Goal: Task Accomplishment & Management: Manage account settings

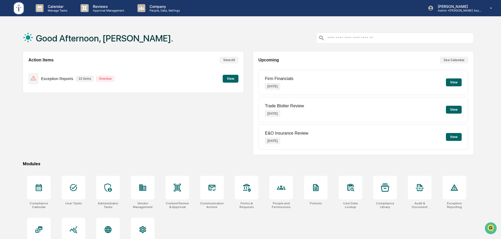
click at [233, 79] on button "View" at bounding box center [231, 79] width 16 height 8
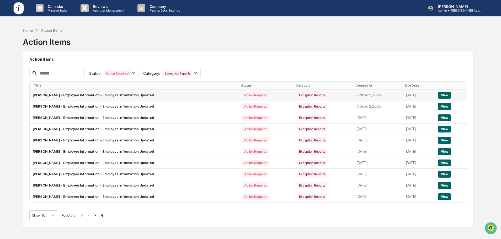
click at [443, 94] on button "View" at bounding box center [444, 95] width 13 height 7
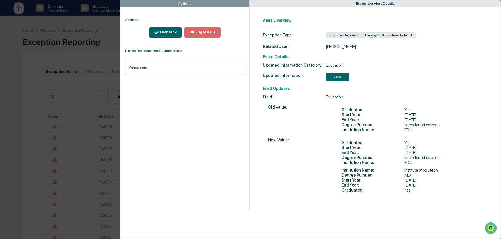
click at [80, 21] on div "Actions Actions: Mark as ok Flag as issue Notes (actions, resolutions etc.): Wr…" at bounding box center [250, 119] width 501 height 239
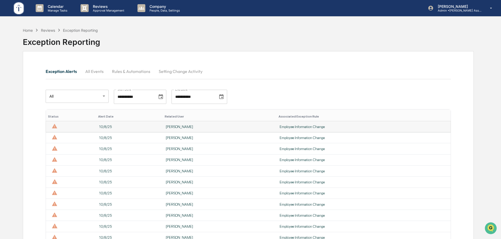
click at [295, 129] on td "Employee Information Change" at bounding box center [363, 126] width 174 height 11
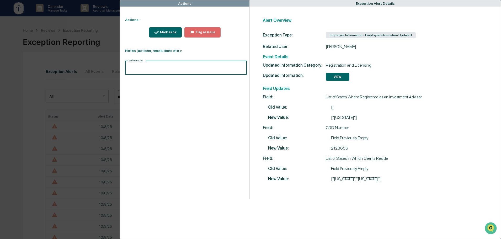
click at [146, 67] on input "Write a note..." at bounding box center [186, 68] width 122 height 14
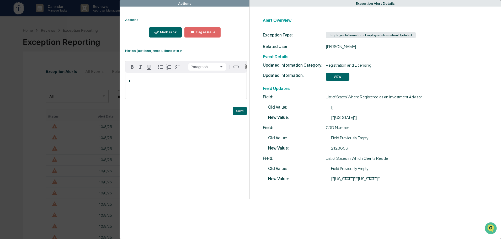
click at [134, 83] on p "*" at bounding box center [185, 81] width 115 height 4
click at [238, 113] on button "Save" at bounding box center [240, 111] width 14 height 8
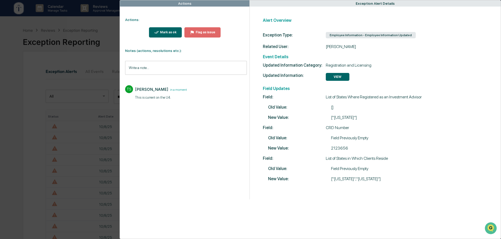
click at [162, 33] on div "Mark as ok" at bounding box center [168, 32] width 18 height 4
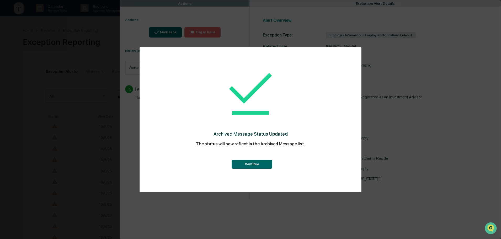
click at [250, 165] on button "Continue" at bounding box center [252, 164] width 41 height 9
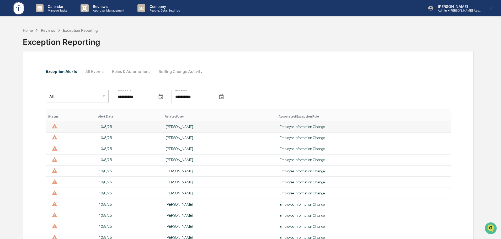
click at [182, 128] on div "[PERSON_NAME]" at bounding box center [219, 127] width 107 height 4
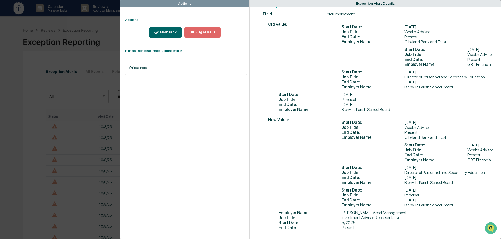
scroll to position [95, 0]
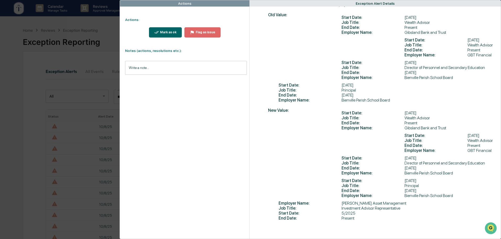
click at [144, 66] on input "Write a note..." at bounding box center [186, 68] width 122 height 14
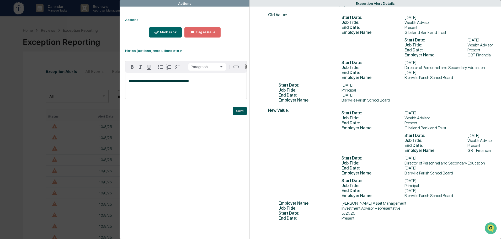
click at [239, 114] on button "Save" at bounding box center [240, 111] width 14 height 8
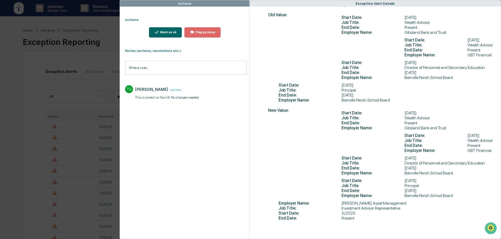
click at [169, 31] on div "Mark as ok" at bounding box center [168, 32] width 18 height 4
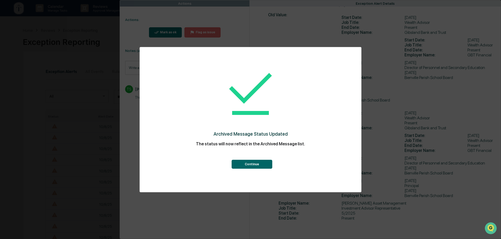
click at [252, 162] on button "Continue" at bounding box center [252, 164] width 41 height 9
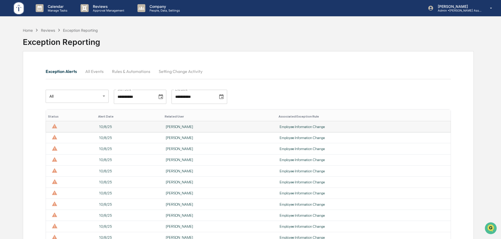
click at [159, 128] on div "10/8/25" at bounding box center [129, 127] width 60 height 4
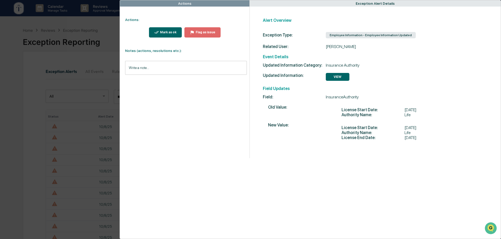
click at [167, 31] on div "Mark as ok" at bounding box center [168, 32] width 18 height 4
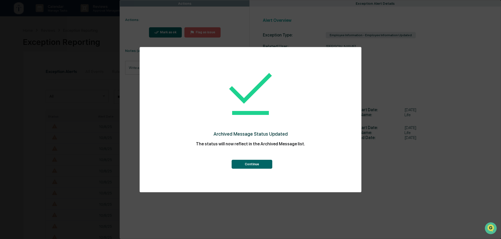
click at [250, 163] on button "Continue" at bounding box center [252, 164] width 41 height 9
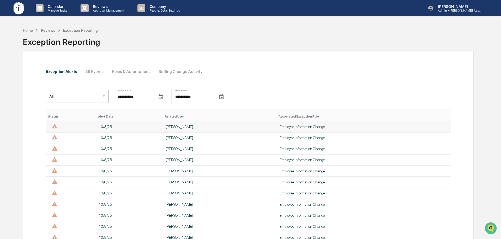
click at [182, 126] on div "[PERSON_NAME]" at bounding box center [219, 127] width 107 height 4
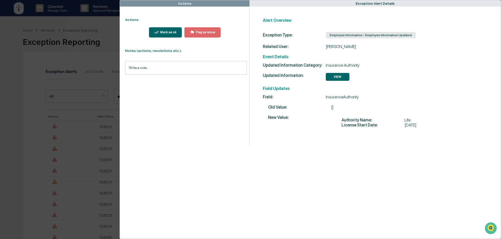
click at [168, 30] on div "Mark as ok" at bounding box center [168, 32] width 18 height 4
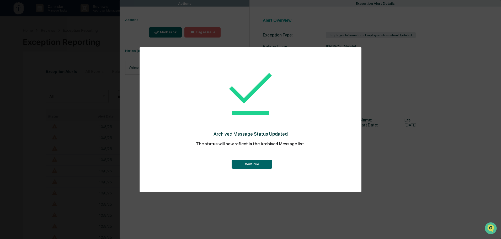
click at [249, 164] on button "Continue" at bounding box center [252, 164] width 41 height 9
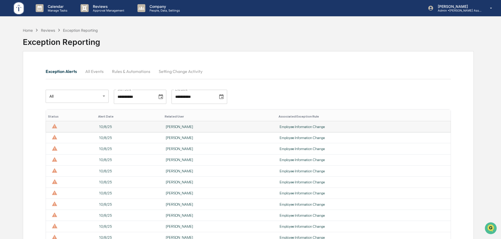
click at [176, 126] on div "[PERSON_NAME]" at bounding box center [219, 127] width 107 height 4
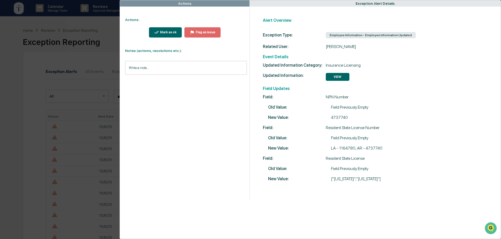
click at [166, 33] on div "Mark as ok" at bounding box center [168, 32] width 18 height 4
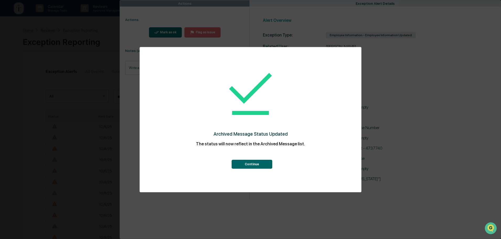
click at [243, 163] on button "Continue" at bounding box center [252, 164] width 41 height 9
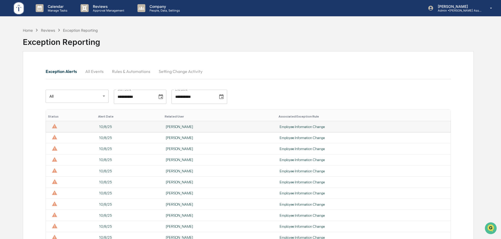
click at [191, 125] on div "[PERSON_NAME]" at bounding box center [219, 127] width 107 height 4
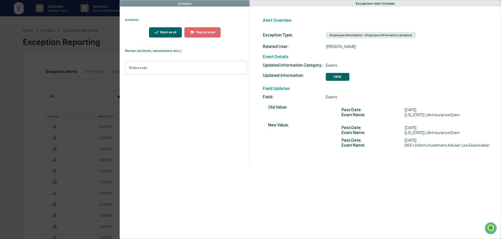
click at [165, 31] on div "Mark as ok" at bounding box center [168, 32] width 18 height 4
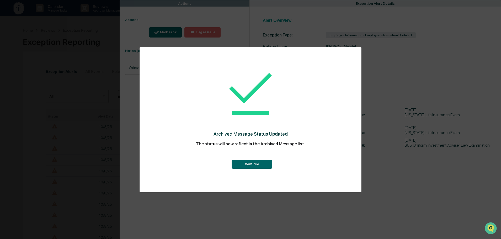
click at [253, 164] on button "Continue" at bounding box center [252, 164] width 41 height 9
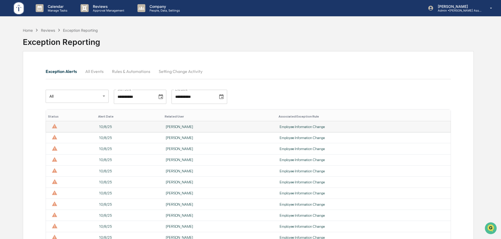
click at [196, 126] on div "[PERSON_NAME]" at bounding box center [219, 127] width 107 height 4
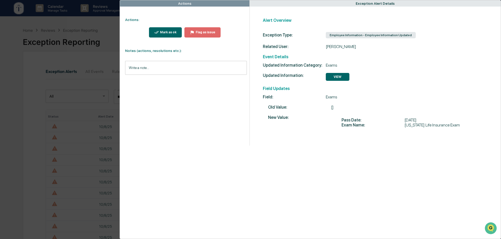
click at [166, 31] on div "Mark as ok" at bounding box center [168, 32] width 18 height 4
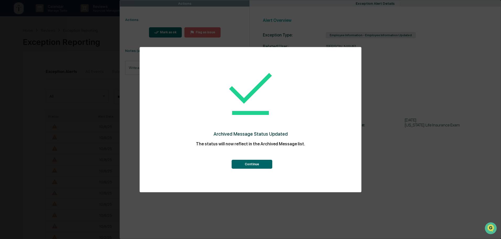
click at [251, 162] on button "Continue" at bounding box center [252, 164] width 41 height 9
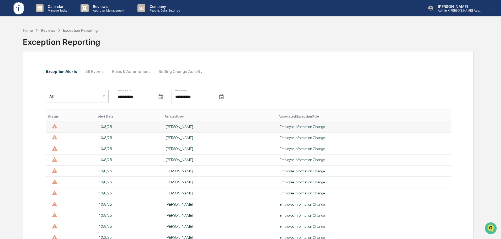
click at [185, 126] on div "[PERSON_NAME]" at bounding box center [219, 127] width 107 height 4
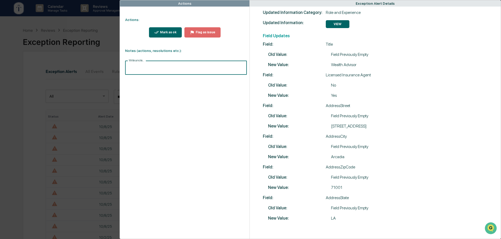
click at [144, 67] on input "Write a note..." at bounding box center [186, 68] width 122 height 14
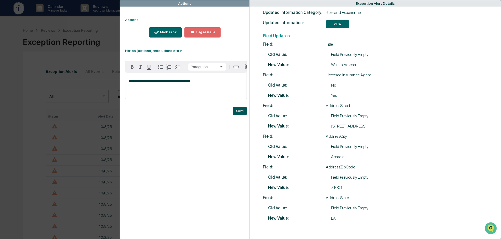
click at [238, 113] on button "Save" at bounding box center [240, 111] width 14 height 8
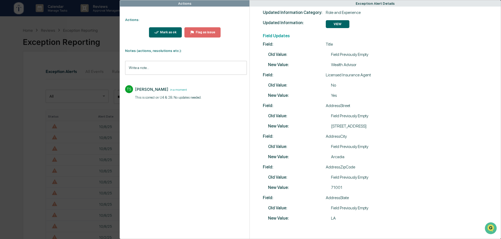
click at [167, 32] on div "Mark as ok" at bounding box center [168, 32] width 18 height 4
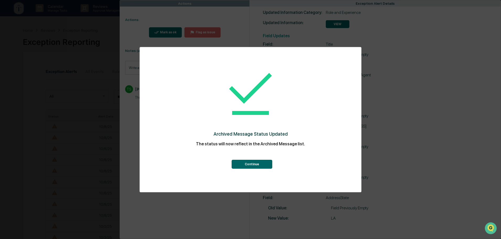
click at [252, 166] on button "Continue" at bounding box center [252, 164] width 41 height 9
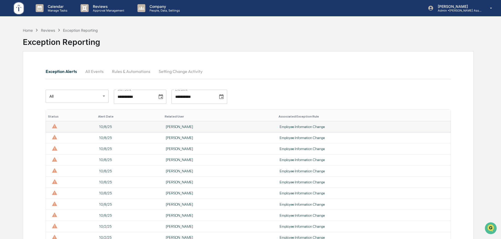
click at [181, 126] on div "[PERSON_NAME]" at bounding box center [219, 127] width 107 height 4
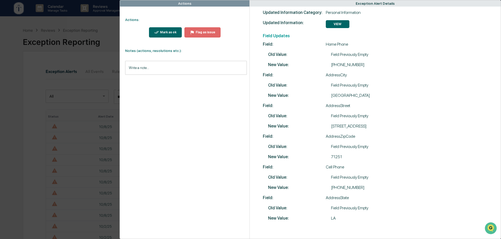
scroll to position [55, 0]
click at [163, 31] on div "Mark as ok" at bounding box center [168, 32] width 18 height 4
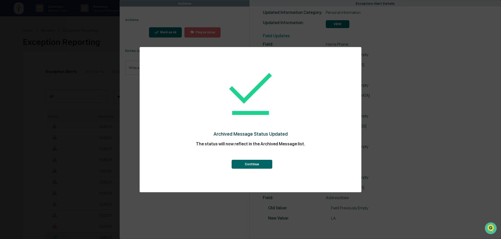
click at [253, 163] on button "Continue" at bounding box center [252, 164] width 41 height 9
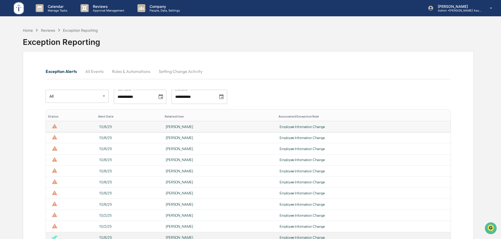
click at [182, 126] on div "[PERSON_NAME]" at bounding box center [219, 127] width 107 height 4
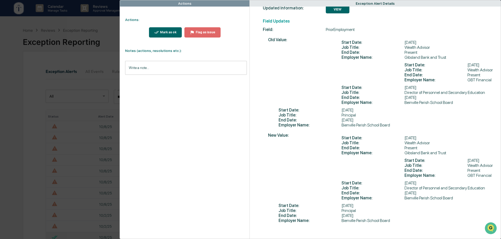
scroll to position [72, 0]
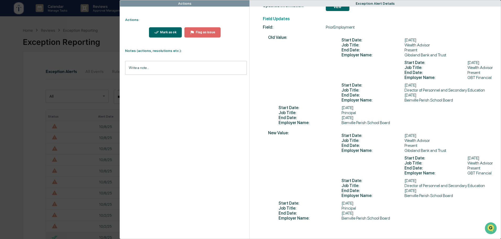
click at [130, 67] on input "Write a note..." at bounding box center [186, 68] width 122 height 14
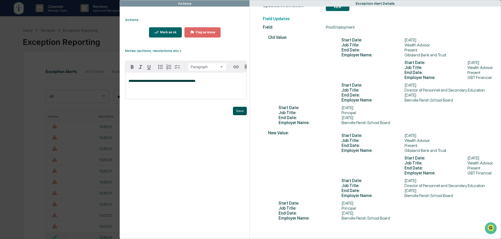
click at [240, 114] on button "Save" at bounding box center [240, 111] width 14 height 8
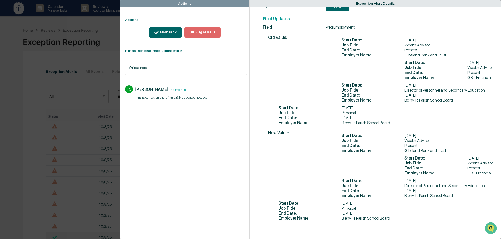
click at [168, 33] on div "Mark as ok" at bounding box center [168, 32] width 18 height 4
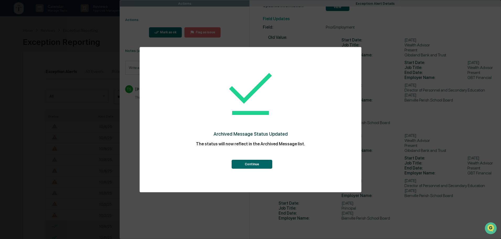
click at [248, 163] on button "Continue" at bounding box center [252, 164] width 41 height 9
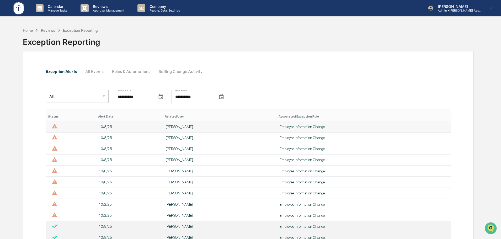
click at [188, 126] on div "[PERSON_NAME]" at bounding box center [219, 127] width 107 height 4
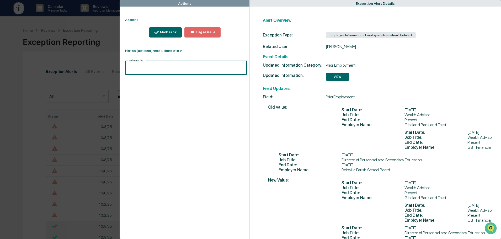
click at [134, 65] on input "Write a note..." at bounding box center [186, 68] width 122 height 14
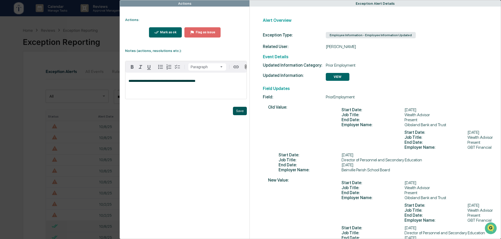
click at [237, 112] on button "Save" at bounding box center [240, 111] width 14 height 8
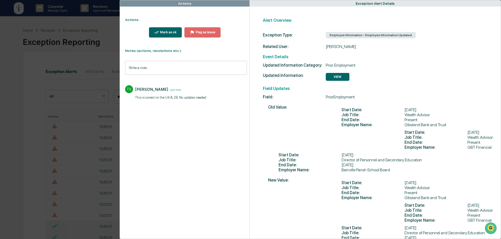
click at [164, 30] on div "Mark as ok" at bounding box center [165, 32] width 23 height 5
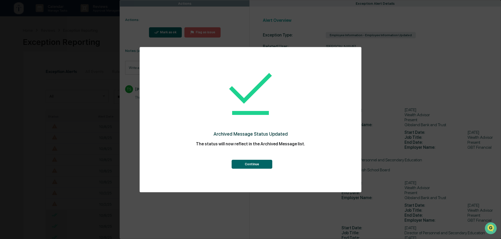
click at [254, 164] on button "Continue" at bounding box center [252, 164] width 41 height 9
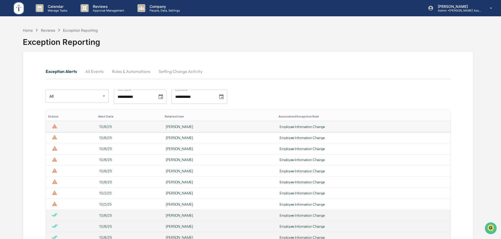
click at [179, 126] on div "[PERSON_NAME]" at bounding box center [219, 127] width 107 height 4
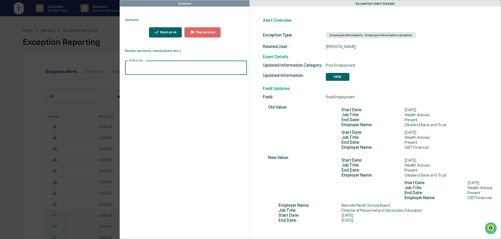
click at [136, 67] on input "Write a note..." at bounding box center [186, 68] width 122 height 14
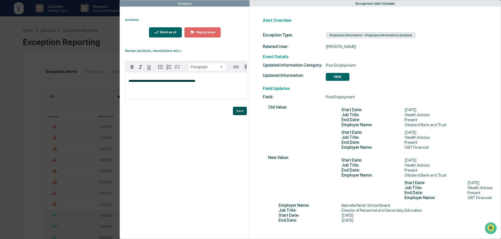
click at [241, 113] on button "Save" at bounding box center [240, 111] width 14 height 8
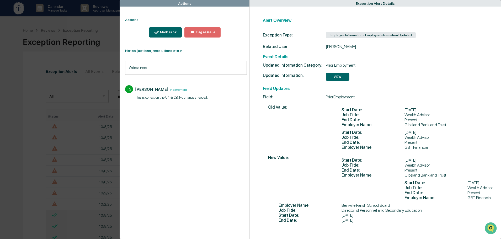
click at [161, 31] on div "Mark as ok" at bounding box center [168, 32] width 18 height 4
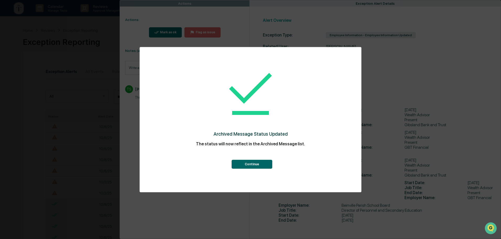
click at [250, 163] on button "Continue" at bounding box center [252, 164] width 41 height 9
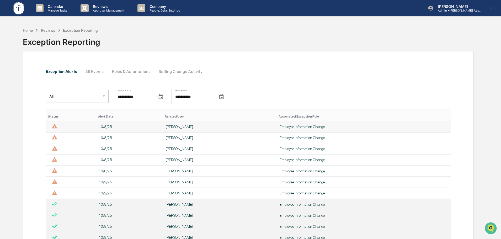
click at [189, 126] on div "[PERSON_NAME]" at bounding box center [219, 127] width 107 height 4
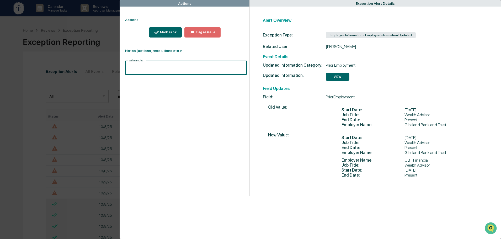
click at [153, 68] on input "Write a note..." at bounding box center [186, 68] width 122 height 14
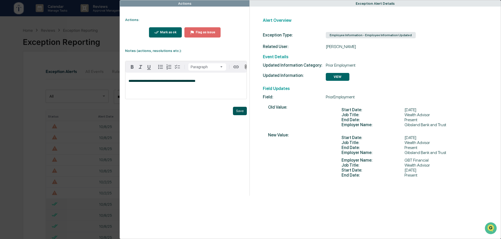
click at [239, 113] on button "Save" at bounding box center [240, 111] width 14 height 8
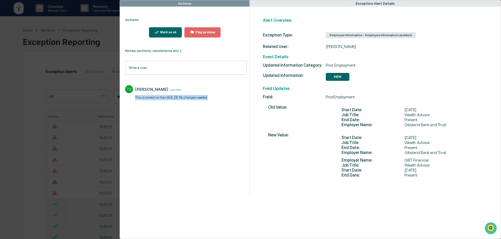
drag, startPoint x: 207, startPoint y: 98, endPoint x: 133, endPoint y: 99, distance: 74.5
click at [133, 99] on div "TS [PERSON_NAME] just now This is correct on the U4 & 2B. No changes needed.​" at bounding box center [186, 92] width 122 height 19
copy p "This is correct on the U4 & 2B. No changes needed.​"
click at [158, 31] on icon "modal" at bounding box center [156, 32] width 5 height 5
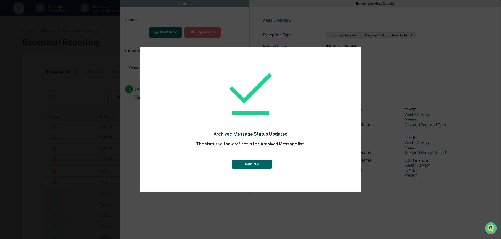
click at [254, 164] on button "Continue" at bounding box center [252, 164] width 41 height 9
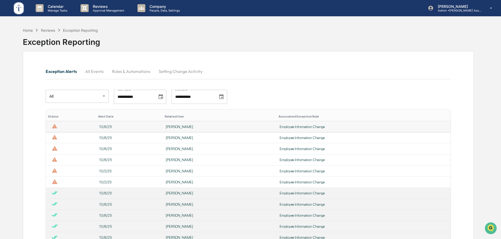
click at [181, 127] on div "[PERSON_NAME]" at bounding box center [219, 127] width 107 height 4
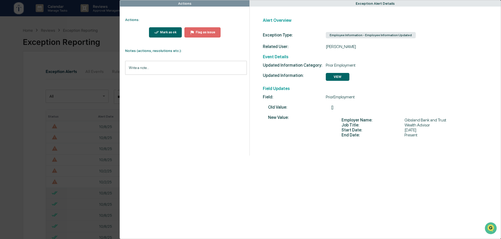
click at [155, 68] on input "Write a note..." at bounding box center [186, 68] width 122 height 14
drag, startPoint x: 155, startPoint y: 68, endPoint x: 142, endPoint y: 90, distance: 25.2
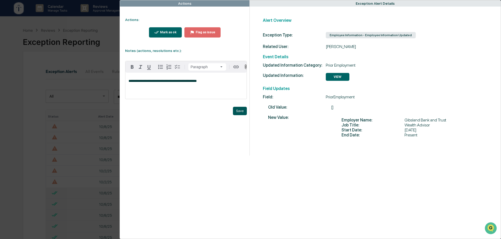
click at [241, 113] on button "Save" at bounding box center [240, 111] width 14 height 8
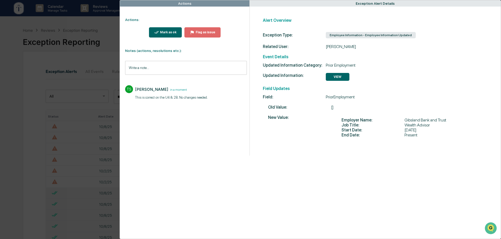
click at [170, 32] on div "Mark as ok" at bounding box center [168, 32] width 18 height 4
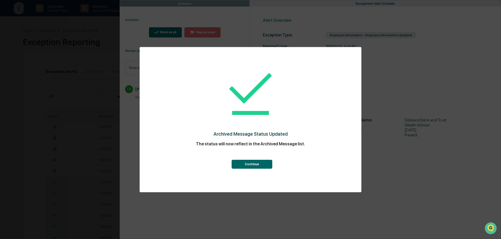
click at [249, 165] on button "Continue" at bounding box center [252, 164] width 41 height 9
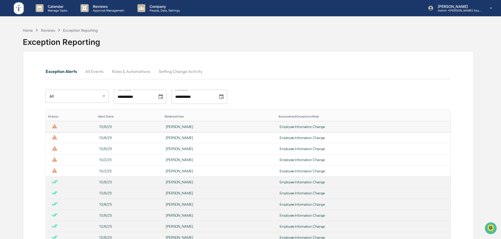
click at [183, 127] on div "[PERSON_NAME]" at bounding box center [219, 127] width 107 height 4
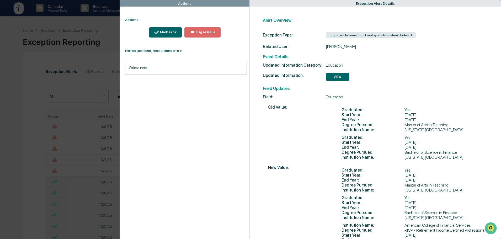
scroll to position [30, 0]
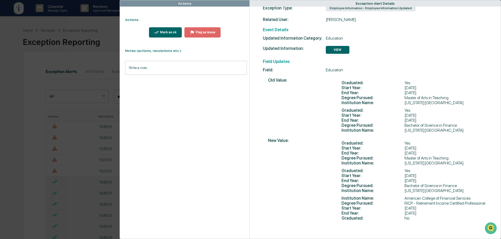
click at [131, 67] on input "Write a note..." at bounding box center [186, 68] width 122 height 14
click at [163, 32] on div "Mark as ok" at bounding box center [168, 32] width 18 height 4
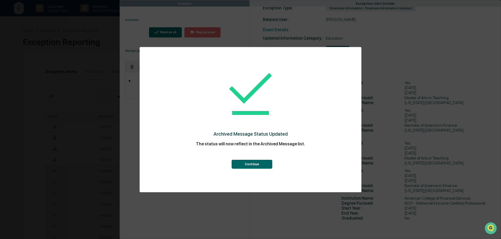
click at [241, 163] on button "Continue" at bounding box center [252, 164] width 41 height 9
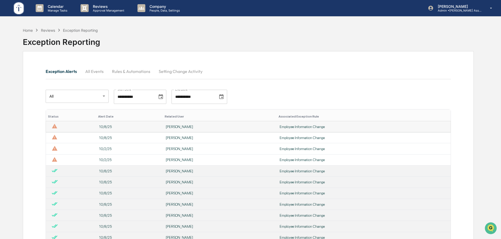
click at [186, 127] on div "[PERSON_NAME]" at bounding box center [219, 127] width 107 height 4
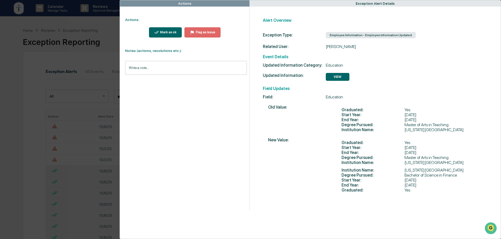
click at [168, 31] on div "Mark as ok" at bounding box center [168, 32] width 18 height 4
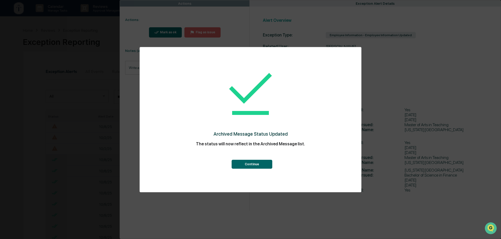
click at [252, 166] on button "Continue" at bounding box center [252, 164] width 41 height 9
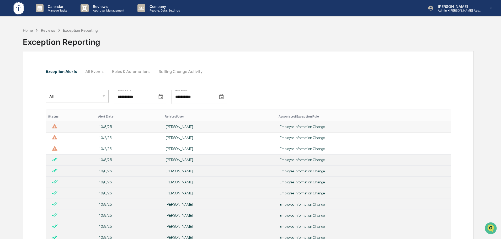
click at [179, 126] on div "[PERSON_NAME]" at bounding box center [219, 127] width 107 height 4
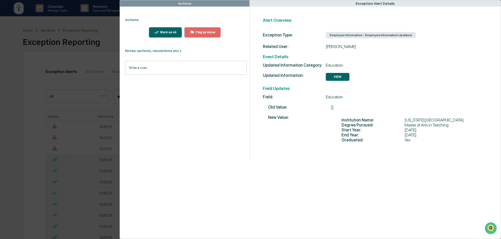
click at [172, 29] on button "Mark as ok" at bounding box center [165, 32] width 33 height 10
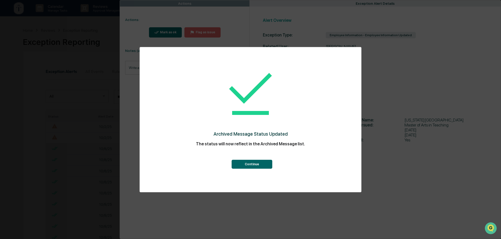
click at [255, 164] on button "Continue" at bounding box center [252, 164] width 41 height 9
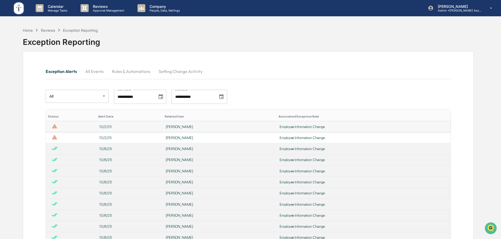
click at [187, 126] on div "[PERSON_NAME]" at bounding box center [219, 127] width 107 height 4
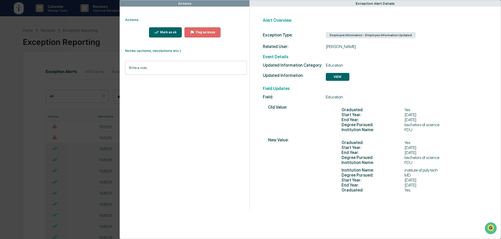
click at [90, 22] on div "Actions Actions: Mark as ok Flag as issue Notes (actions, resolutions etc.): Wr…" at bounding box center [250, 119] width 501 height 239
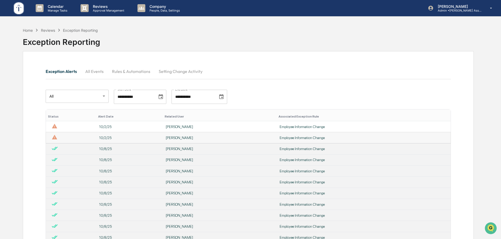
click at [176, 138] on div "[PERSON_NAME]" at bounding box center [219, 138] width 107 height 4
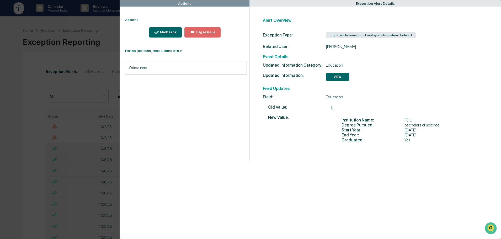
click at [79, 24] on div "Actions Actions: Mark as ok Flag as issue Notes (actions, resolutions etc.): Wr…" at bounding box center [250, 119] width 501 height 239
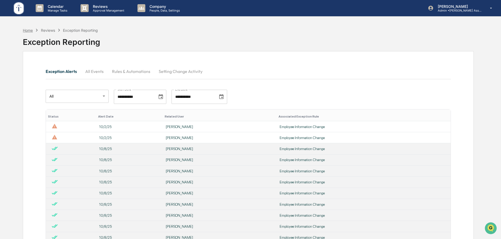
click at [27, 29] on div "Home" at bounding box center [28, 30] width 10 height 4
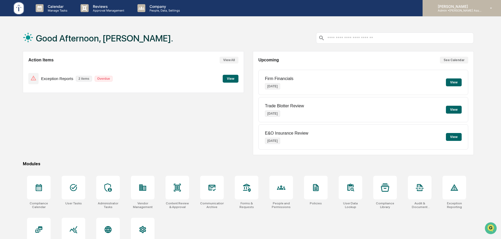
click at [450, 10] on p "Admin • [PERSON_NAME] Asset Management LLC" at bounding box center [457, 11] width 49 height 4
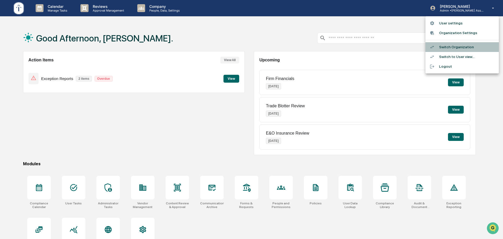
click at [458, 45] on li "Switch Organization" at bounding box center [462, 47] width 73 height 10
